Goal: Task Accomplishment & Management: Manage account settings

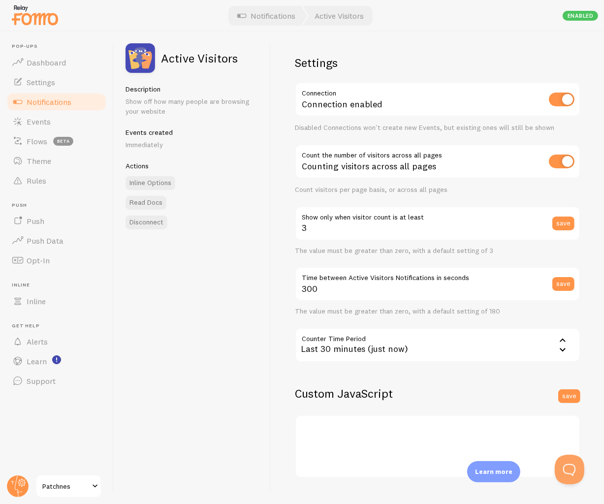
scroll to position [114, 0]
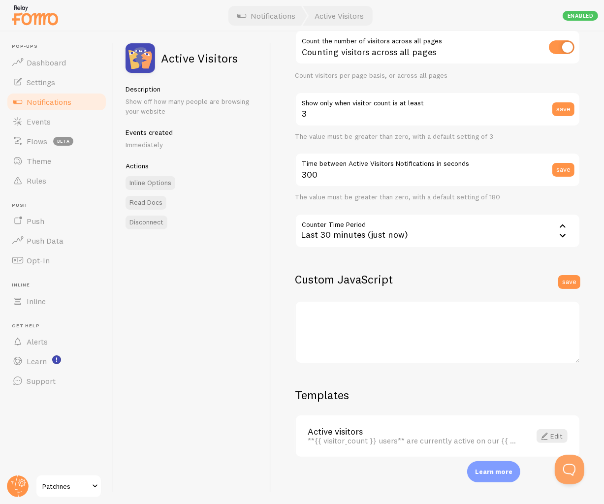
click at [207, 347] on div "Active Visitors Description Show off how many people are browsing your website …" at bounding box center [193, 268] width 158 height 473
click at [555, 436] on link "Edit" at bounding box center [552, 436] width 31 height 14
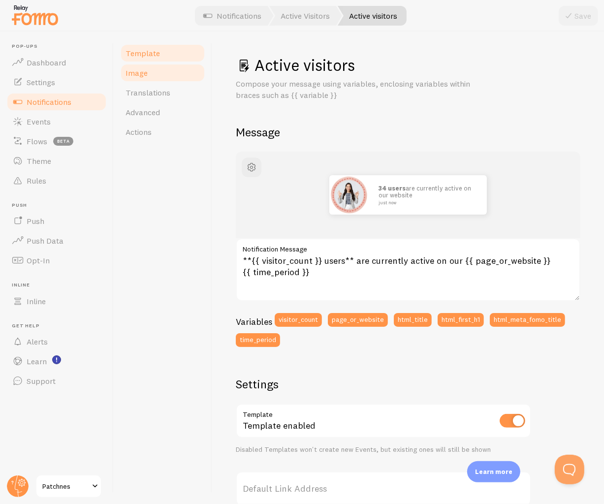
click at [140, 75] on span "Image" at bounding box center [137, 73] width 22 height 10
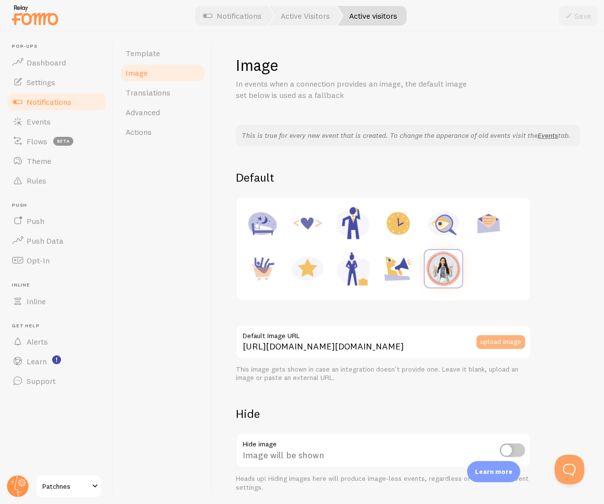
click at [501, 349] on button "upload image" at bounding box center [501, 342] width 49 height 14
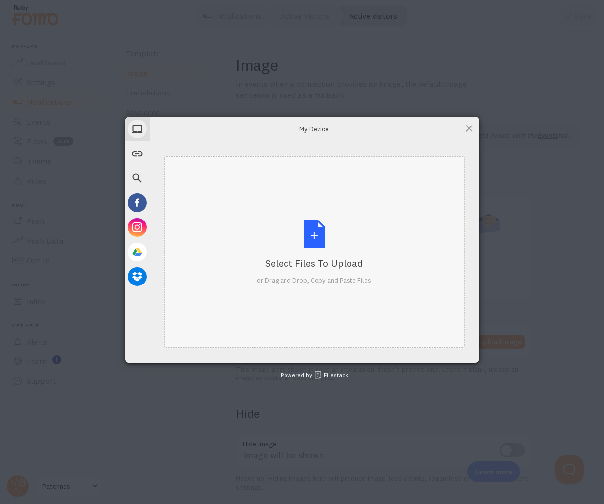
click at [309, 241] on div "Select Files to Upload or Drag and Drop, Copy and Paste Files" at bounding box center [314, 252] width 114 height 65
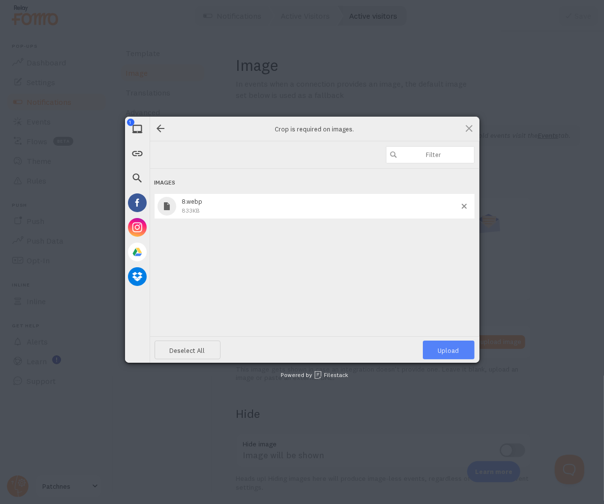
click at [453, 351] on span "Upload 1" at bounding box center [448, 351] width 21 height 8
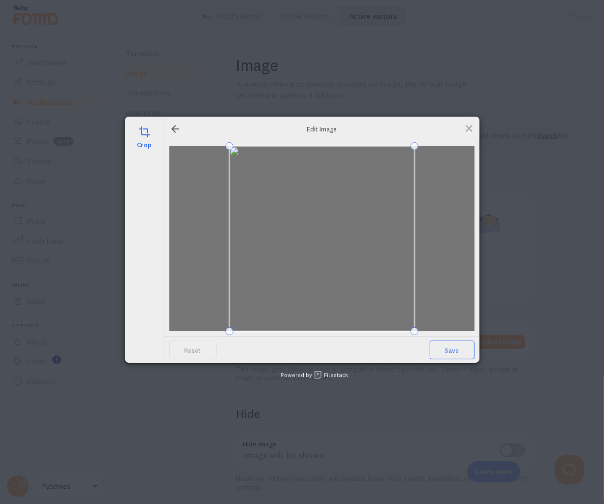
click at [467, 355] on span "Save" at bounding box center [452, 350] width 45 height 19
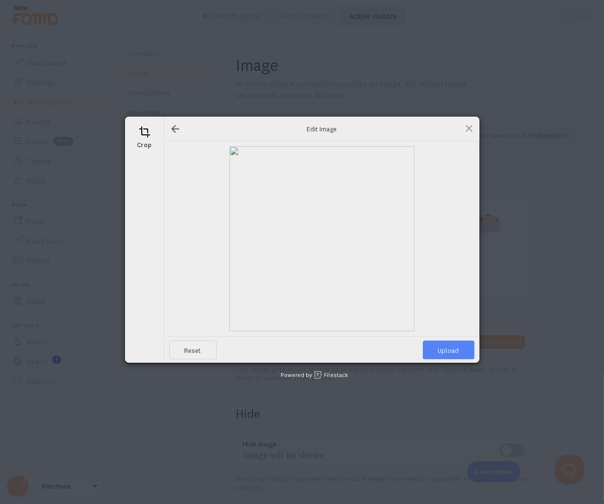
click at [442, 348] on span "Upload" at bounding box center [449, 350] width 52 height 19
type input "[URL][DOMAIN_NAME][DOMAIN_NAME]"
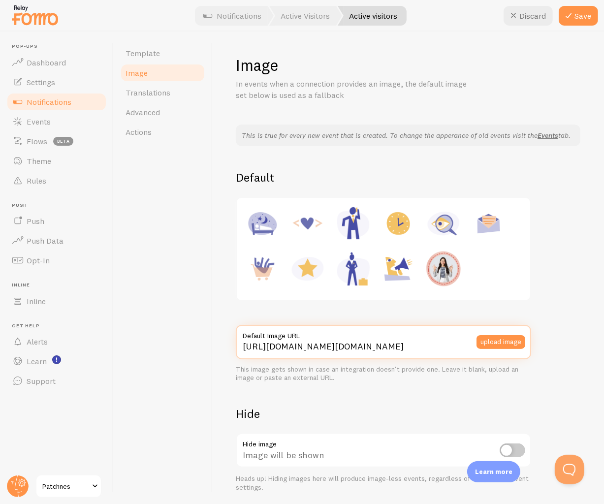
click at [349, 352] on input "[URL][DOMAIN_NAME][DOMAIN_NAME]" at bounding box center [383, 342] width 295 height 34
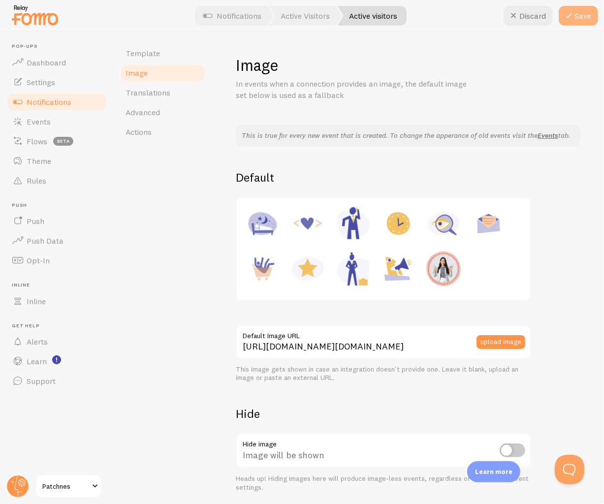
click at [578, 16] on button "Save" at bounding box center [578, 16] width 39 height 20
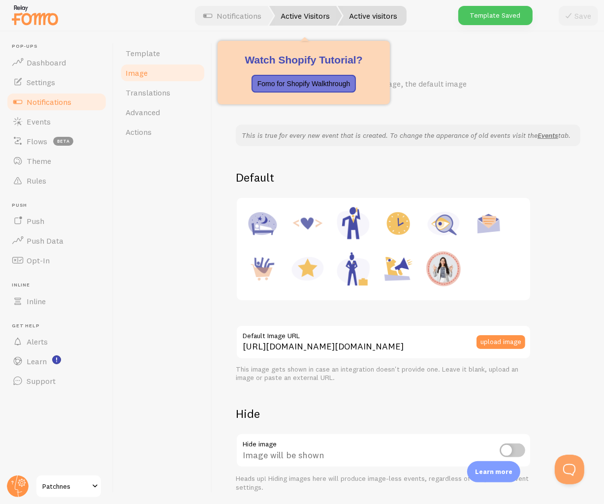
click at [309, 14] on link "Active Visitors" at bounding box center [305, 16] width 73 height 20
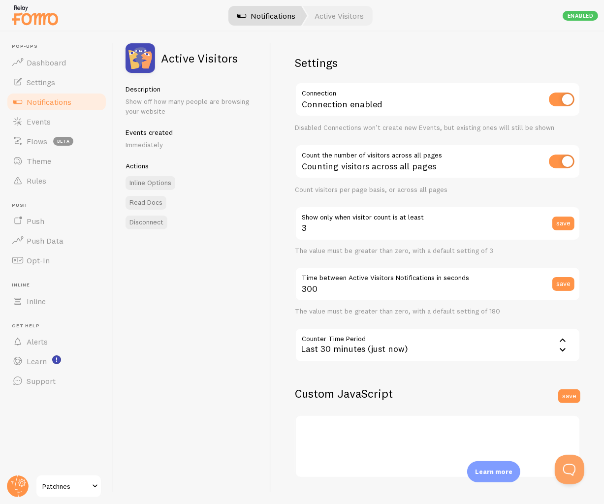
click at [282, 16] on link "Notifications" at bounding box center [266, 16] width 82 height 20
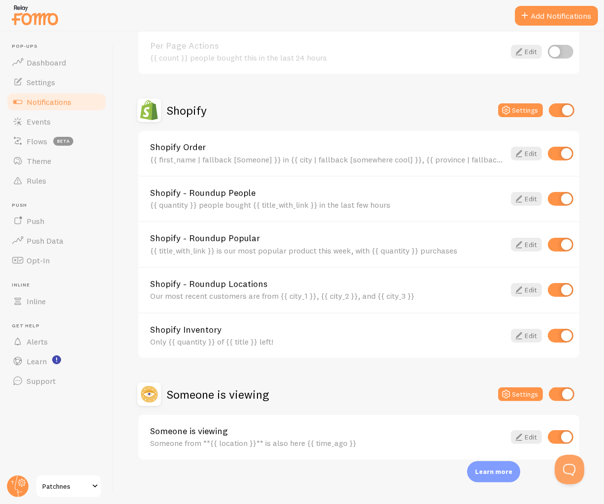
scroll to position [388, 0]
click at [524, 434] on link "Edit" at bounding box center [526, 436] width 31 height 14
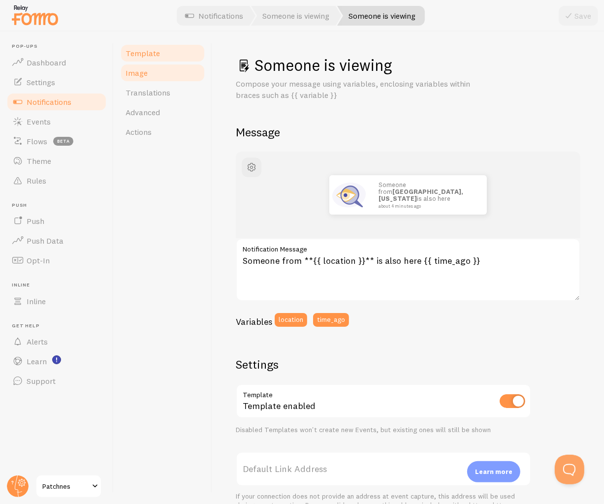
click at [135, 74] on span "Image" at bounding box center [137, 73] width 22 height 10
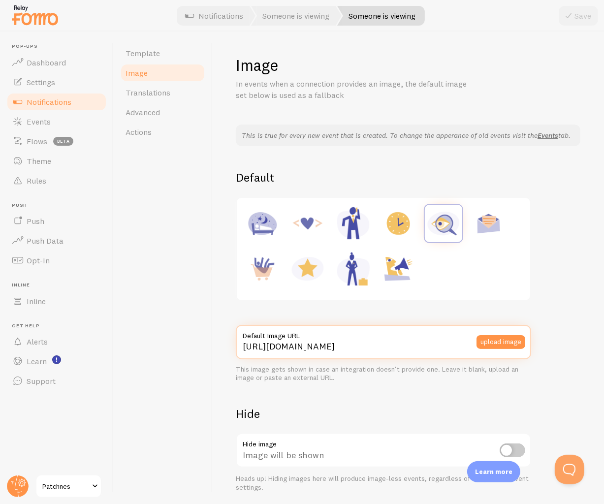
click at [437, 354] on input "[URL][DOMAIN_NAME]" at bounding box center [383, 342] width 295 height 34
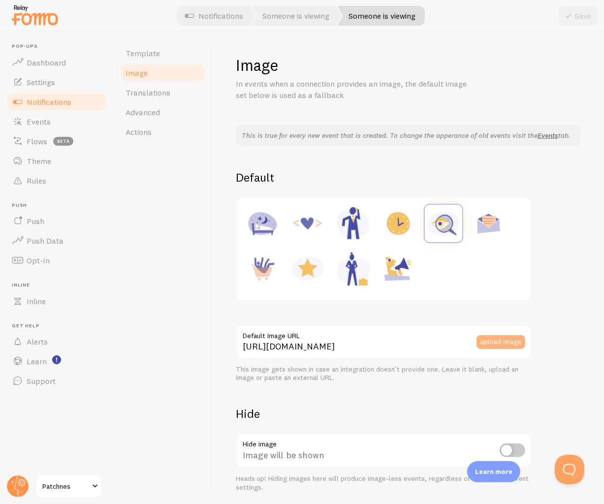
click at [506, 349] on button "upload image" at bounding box center [501, 342] width 49 height 14
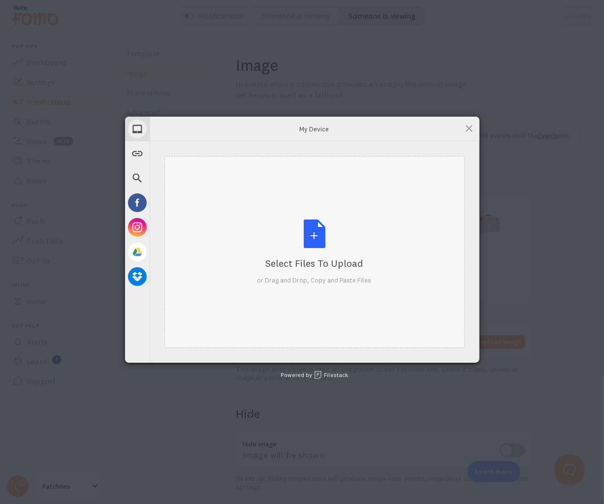
click at [313, 247] on div "Select Files to Upload or Drag and Drop, Copy and Paste Files" at bounding box center [314, 252] width 114 height 65
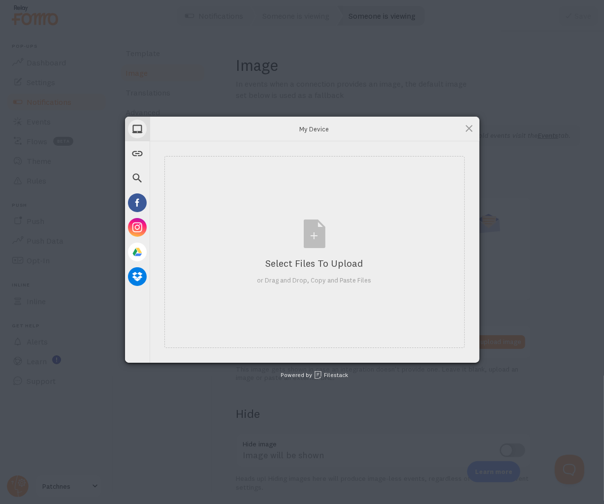
click at [541, 292] on div "My Device Link (URL) Web Search Facebook Instagram Google Drive Dropbox My Devi…" at bounding box center [302, 252] width 604 height 504
click at [469, 129] on span at bounding box center [469, 128] width 11 height 11
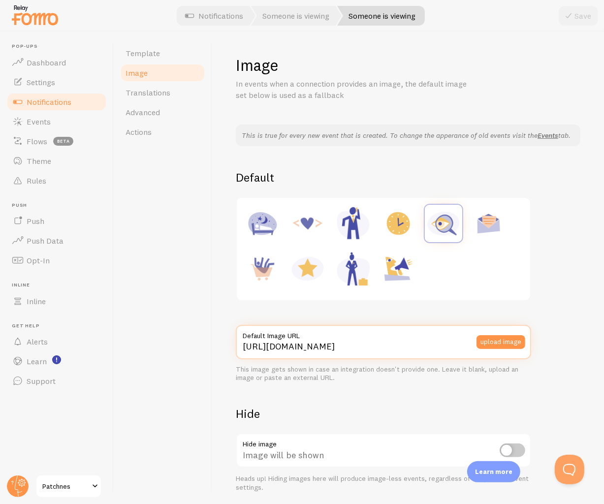
click at [350, 359] on input "[URL][DOMAIN_NAME]" at bounding box center [383, 342] width 295 height 34
paste input "[DOMAIN_NAME][URL][DOMAIN_NAME]"
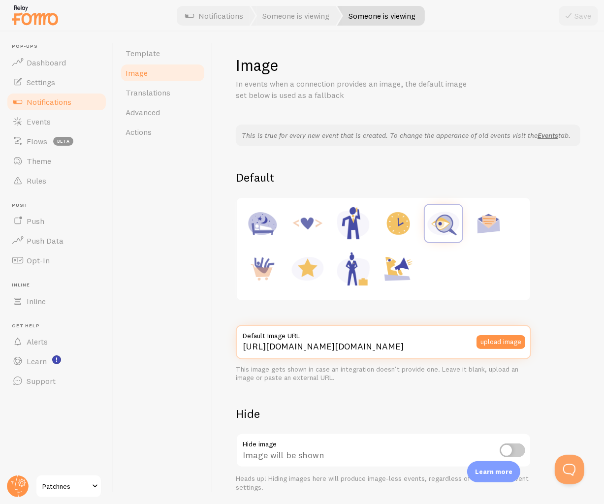
scroll to position [0, 293]
type input "[URL][DOMAIN_NAME][DOMAIN_NAME]"
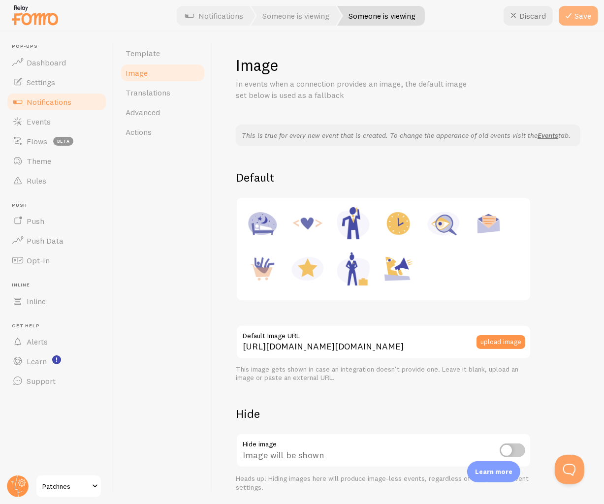
click at [585, 22] on button "Save" at bounding box center [578, 16] width 39 height 20
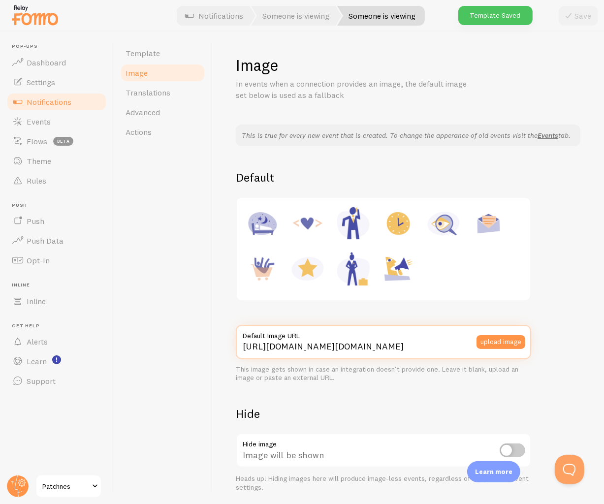
click at [366, 358] on input "[URL][DOMAIN_NAME][DOMAIN_NAME]" at bounding box center [383, 342] width 295 height 34
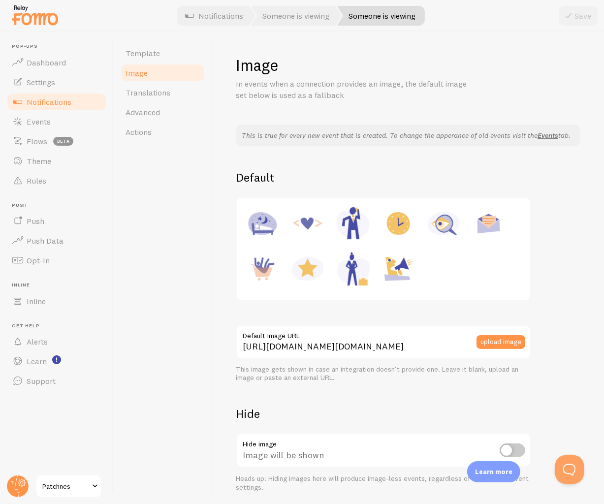
click at [555, 220] on div "This is true for every new event that is created. To change the apperance of ol…" at bounding box center [408, 308] width 345 height 367
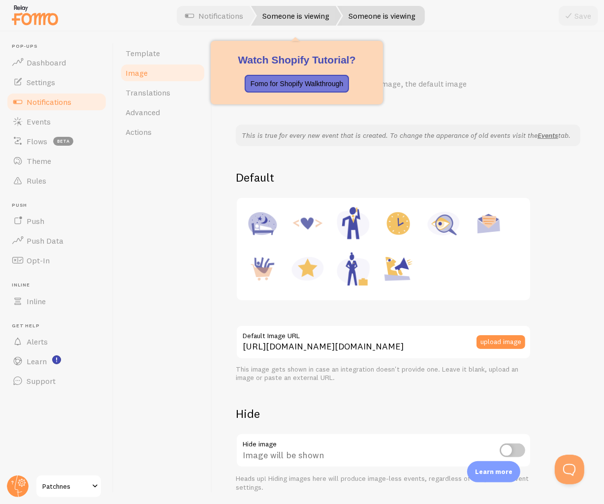
click at [301, 14] on link "Someone is viewing" at bounding box center [296, 16] width 91 height 20
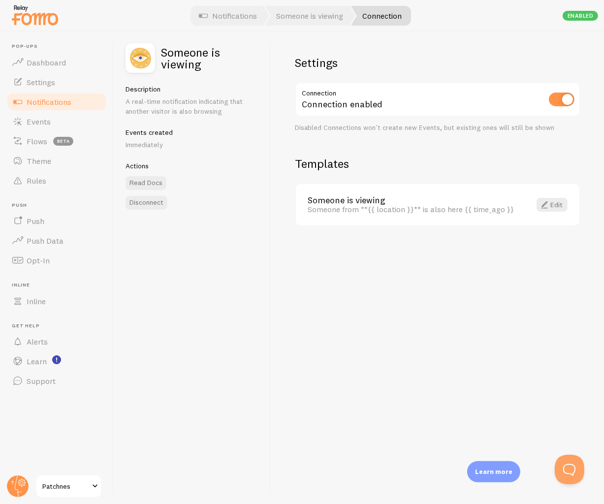
click at [59, 102] on span "Notifications" at bounding box center [49, 102] width 45 height 10
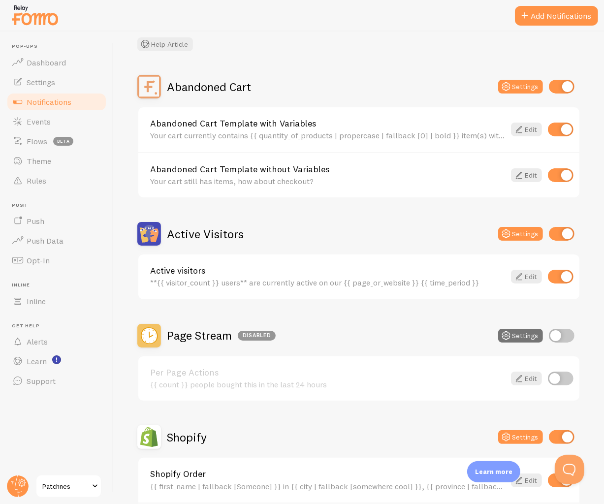
scroll to position [43, 0]
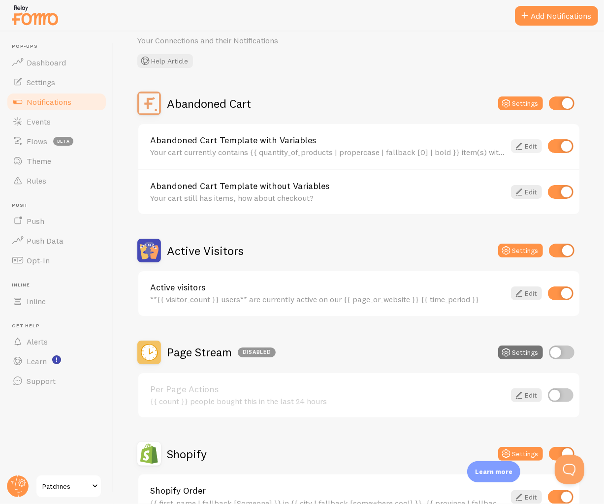
click at [524, 147] on link "Edit" at bounding box center [526, 146] width 31 height 14
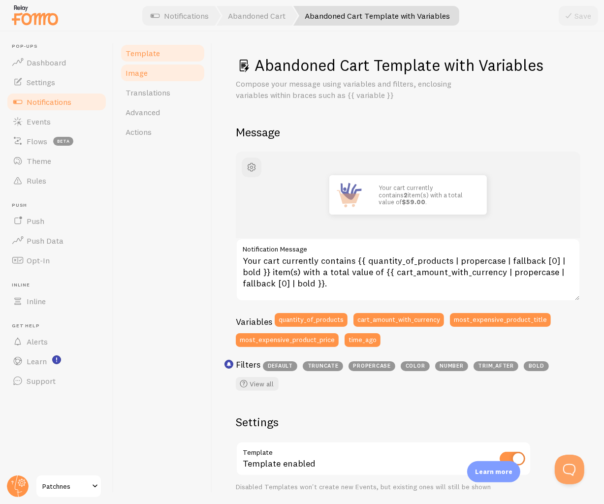
click at [151, 77] on link "Image" at bounding box center [163, 73] width 86 height 20
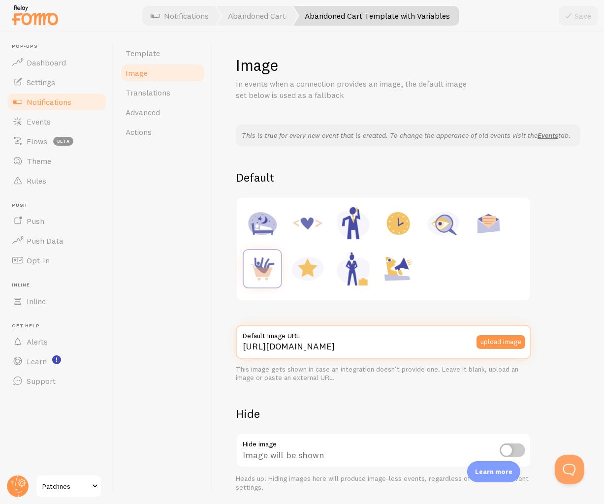
click at [387, 355] on input "[URL][DOMAIN_NAME]" at bounding box center [383, 342] width 295 height 34
paste input "[DOMAIN_NAME][URL][DOMAIN_NAME]"
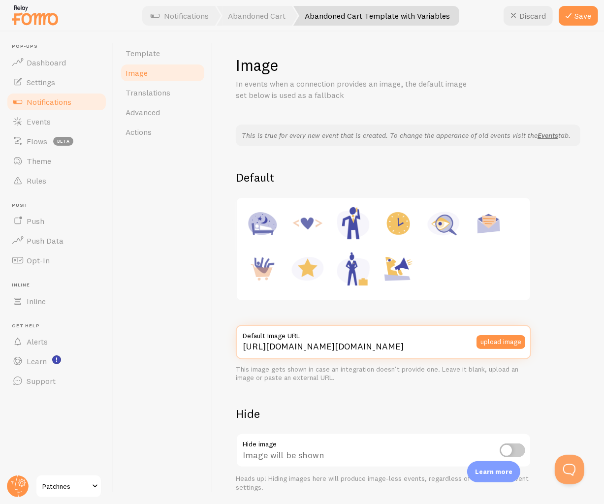
scroll to position [0, 293]
type input "[URL][DOMAIN_NAME][DOMAIN_NAME]"
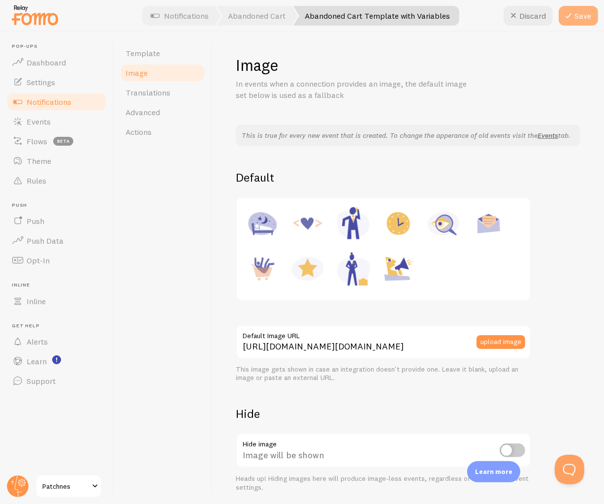
scroll to position [0, 0]
click at [585, 17] on button "Save" at bounding box center [578, 16] width 39 height 20
click at [502, 349] on button "upload image" at bounding box center [501, 342] width 49 height 14
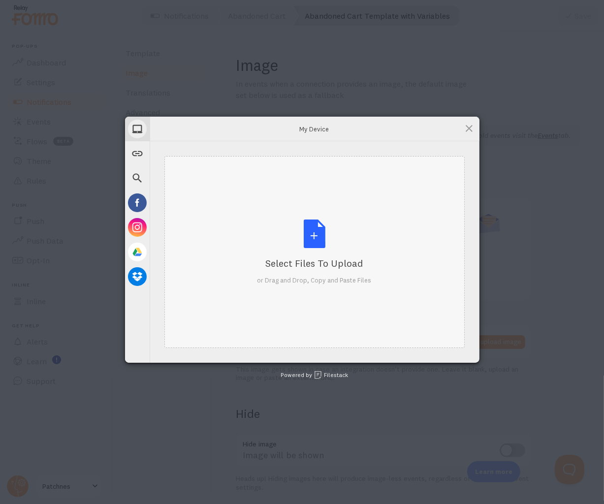
click at [303, 241] on div "Select Files to Upload or Drag and Drop, Copy and Paste Files" at bounding box center [314, 252] width 114 height 65
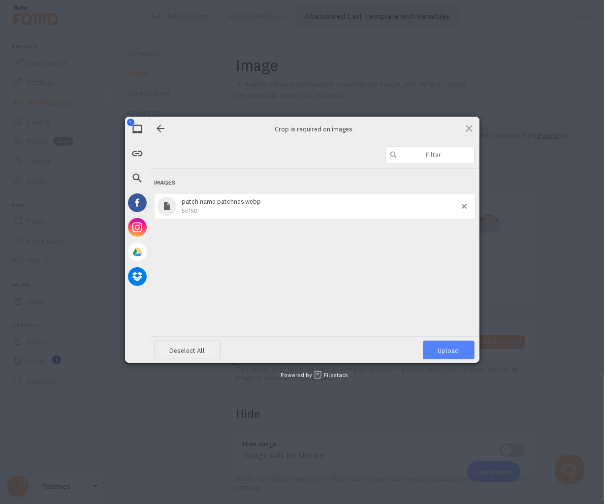
click at [451, 353] on span "Upload 1" at bounding box center [448, 351] width 21 height 8
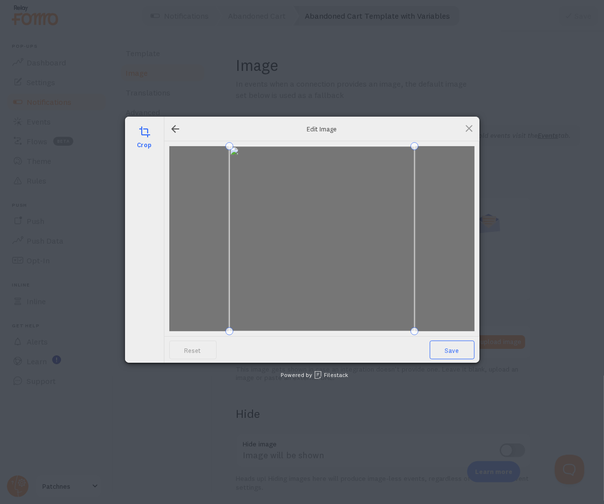
click at [451, 353] on span "Save" at bounding box center [452, 350] width 45 height 19
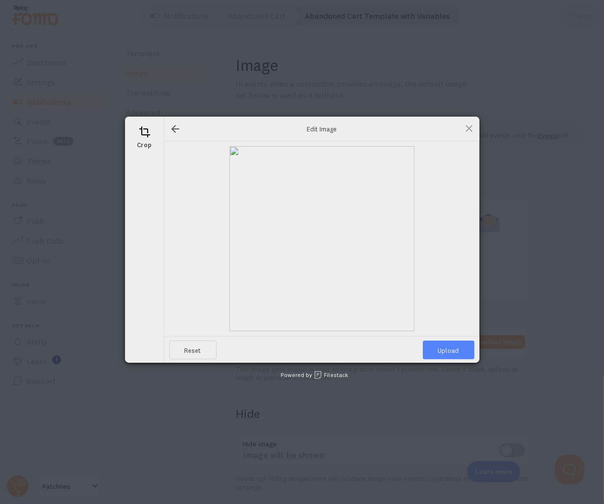
click at [445, 349] on span "Upload" at bounding box center [449, 350] width 52 height 19
type input "[URL][DOMAIN_NAME][DOMAIN_NAME]"
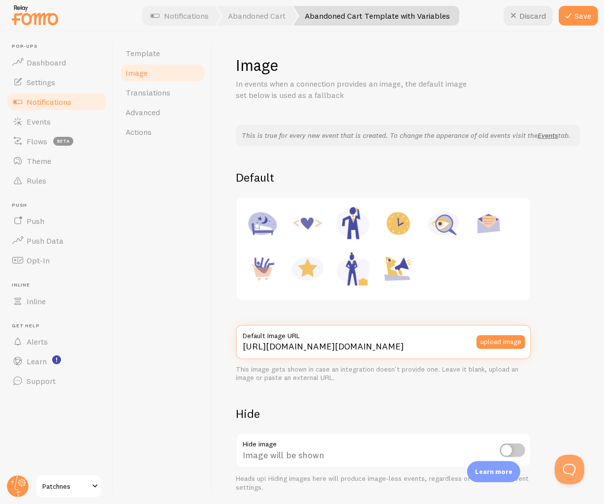
click at [362, 357] on input "[URL][DOMAIN_NAME][DOMAIN_NAME]" at bounding box center [383, 342] width 295 height 34
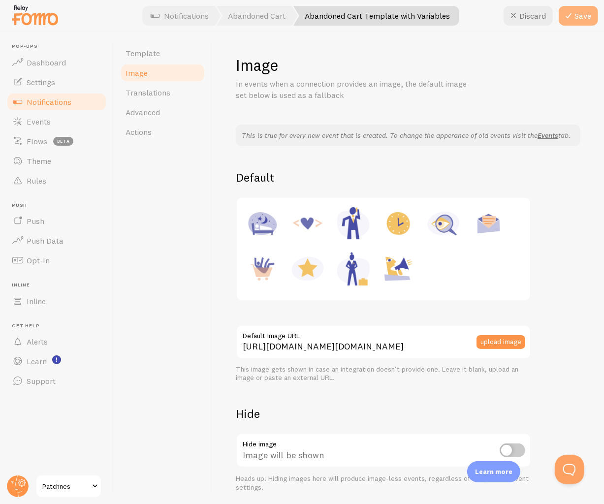
click at [583, 19] on button "Save" at bounding box center [578, 16] width 39 height 20
click at [54, 103] on span "Notifications" at bounding box center [49, 102] width 45 height 10
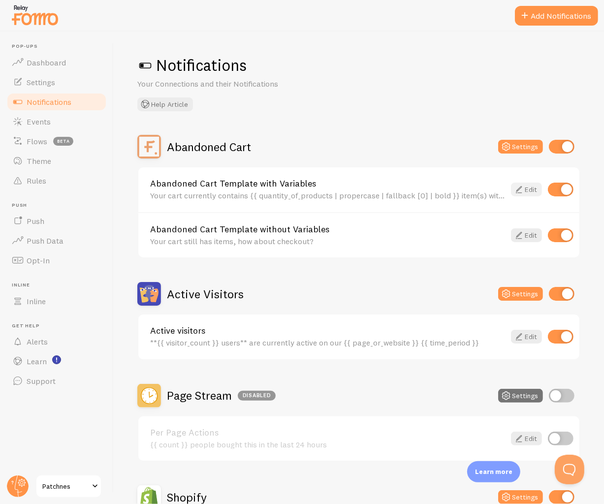
click at [521, 190] on link "Edit" at bounding box center [526, 190] width 31 height 14
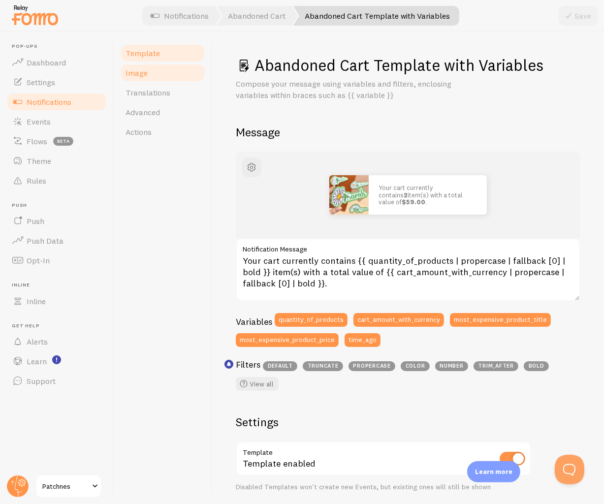
click at [151, 70] on link "Image" at bounding box center [163, 73] width 86 height 20
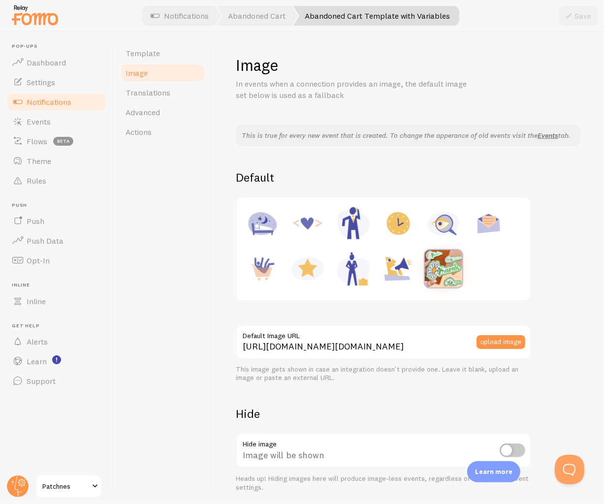
click at [68, 103] on span "Notifications" at bounding box center [49, 102] width 45 height 10
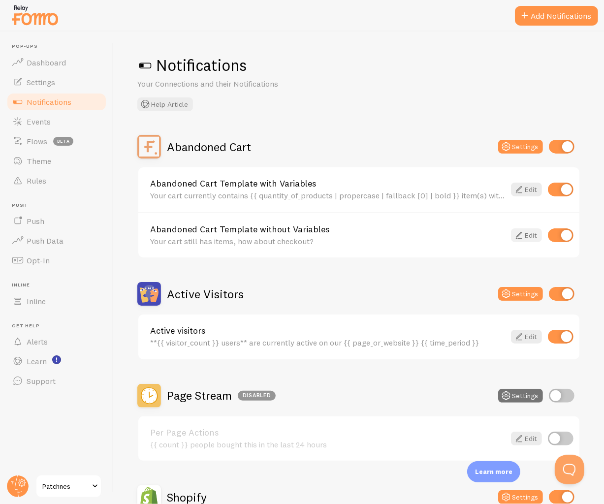
click at [520, 236] on link "Edit" at bounding box center [526, 235] width 31 height 14
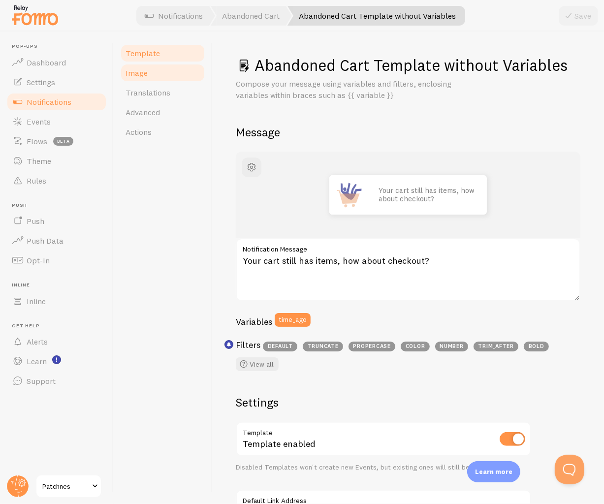
click at [133, 82] on ul "Template Image Translations Advanced Actions" at bounding box center [163, 92] width 86 height 98
click at [154, 83] on link "Translations" at bounding box center [163, 93] width 86 height 20
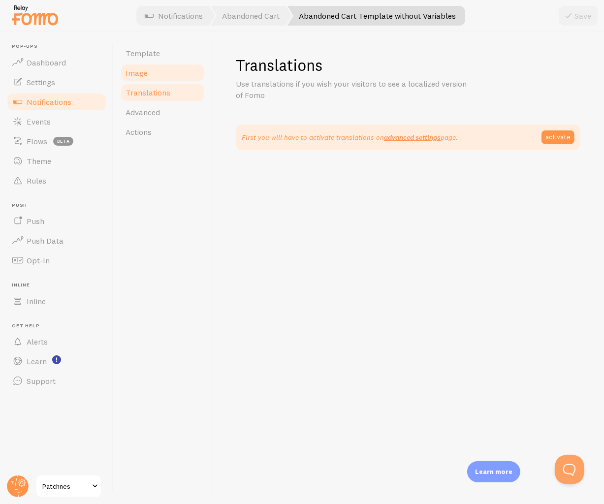
click at [149, 74] on link "Image" at bounding box center [163, 73] width 86 height 20
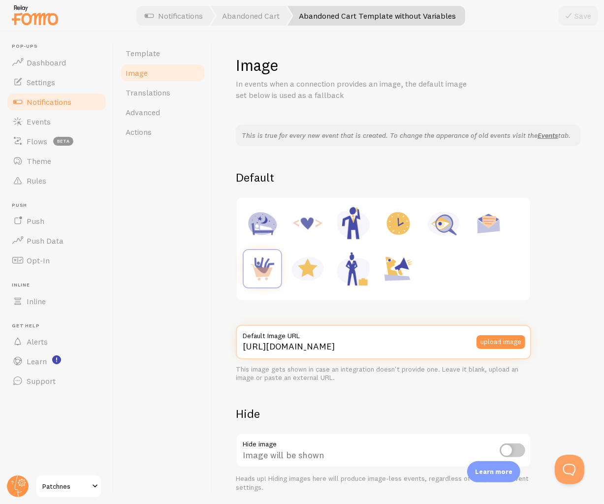
click at [344, 354] on input "[URL][DOMAIN_NAME]" at bounding box center [383, 342] width 295 height 34
paste input "[DOMAIN_NAME][URL][DOMAIN_NAME]"
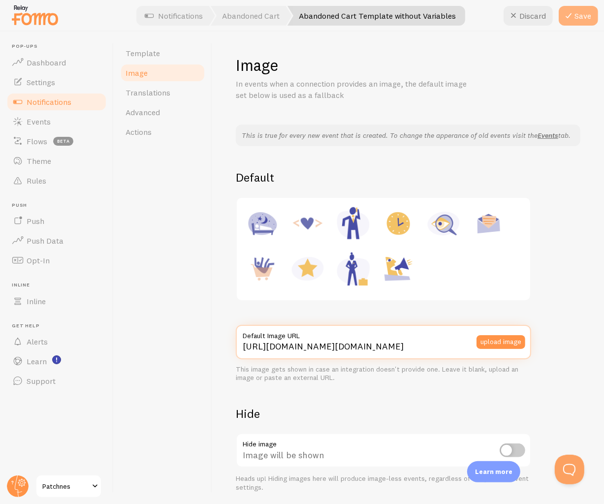
type input "[URL][DOMAIN_NAME][DOMAIN_NAME]"
click at [581, 17] on button "Save" at bounding box center [578, 16] width 39 height 20
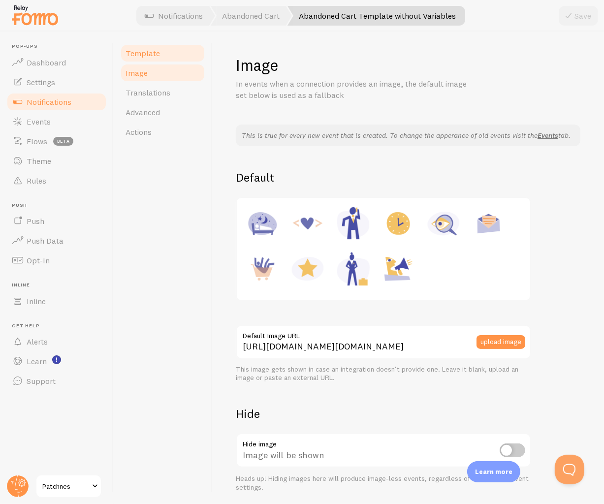
click at [150, 56] on span "Template" at bounding box center [143, 53] width 34 height 10
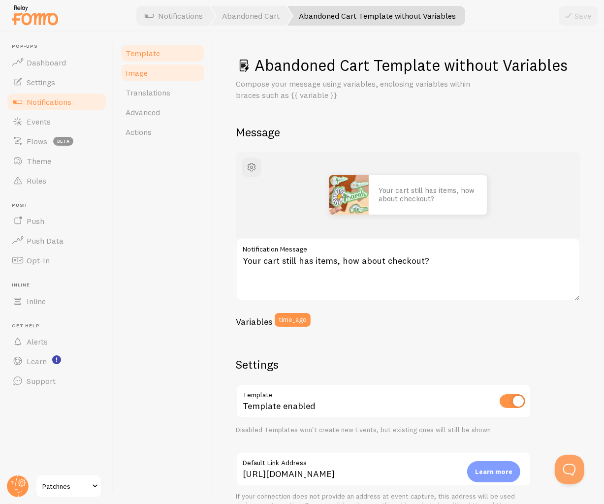
click at [146, 71] on span "Image" at bounding box center [137, 73] width 22 height 10
